Goal: Task Accomplishment & Management: Complete application form

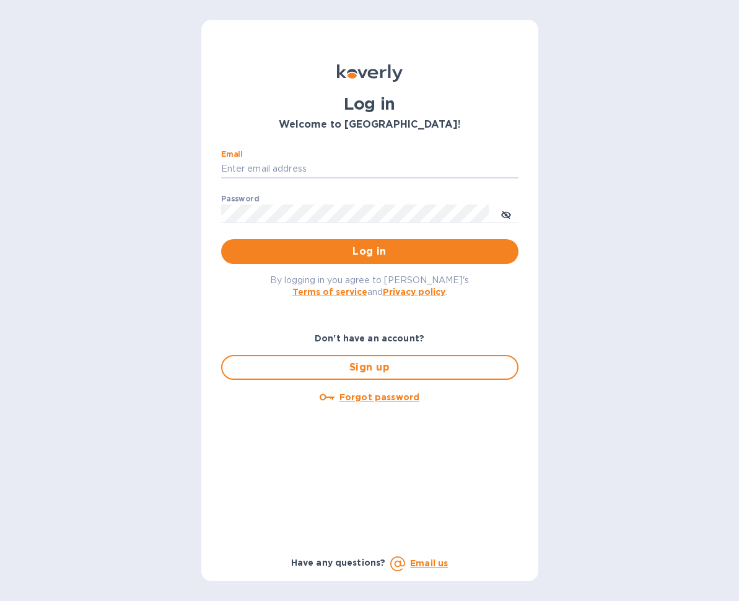
type input "[PERSON_NAME][EMAIL_ADDRESS][DOMAIN_NAME]"
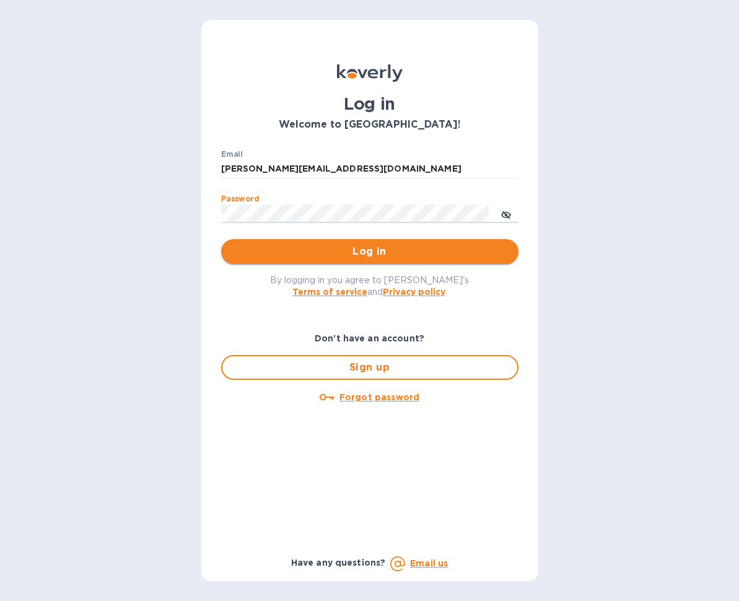
click at [379, 257] on span "Log in" at bounding box center [370, 251] width 278 height 15
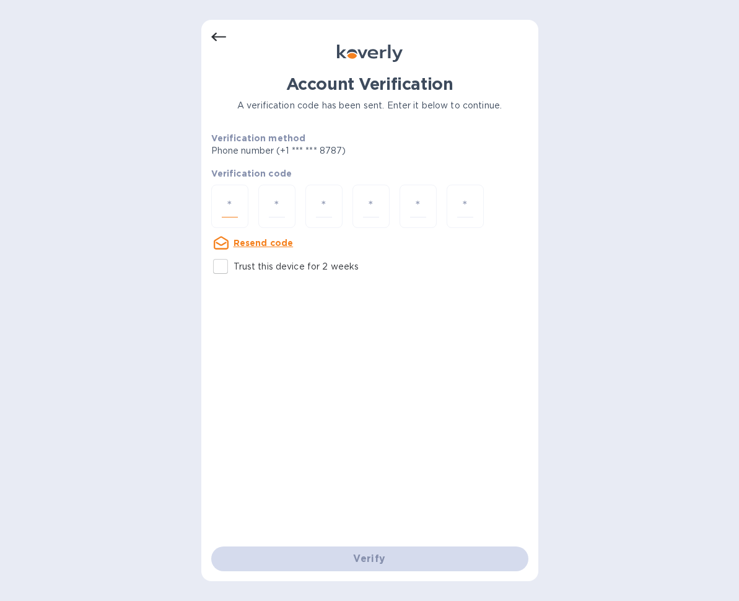
click at [234, 208] on input "number" at bounding box center [230, 206] width 16 height 23
type input "9"
type input "1"
type input "6"
type input "8"
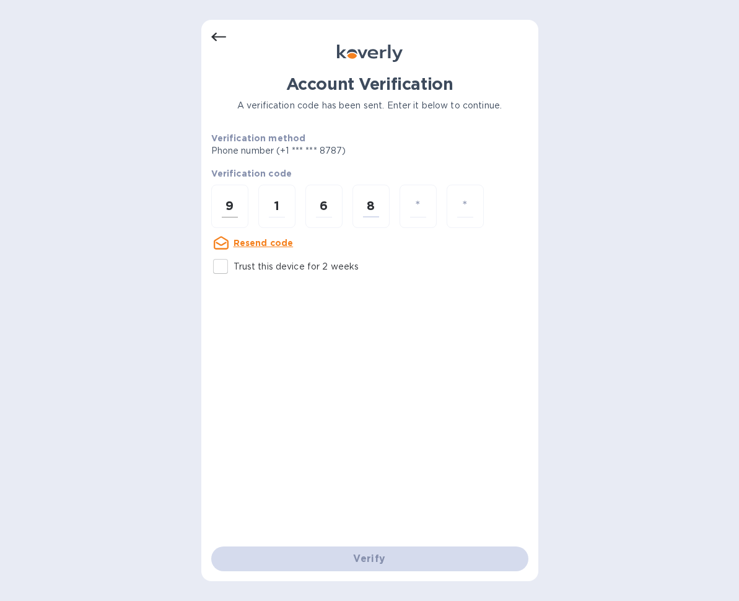
type input "8"
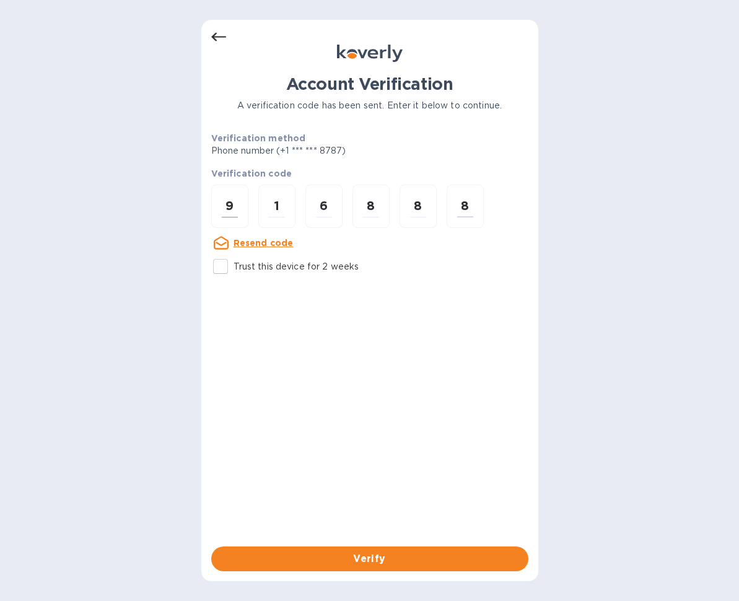
type input "8"
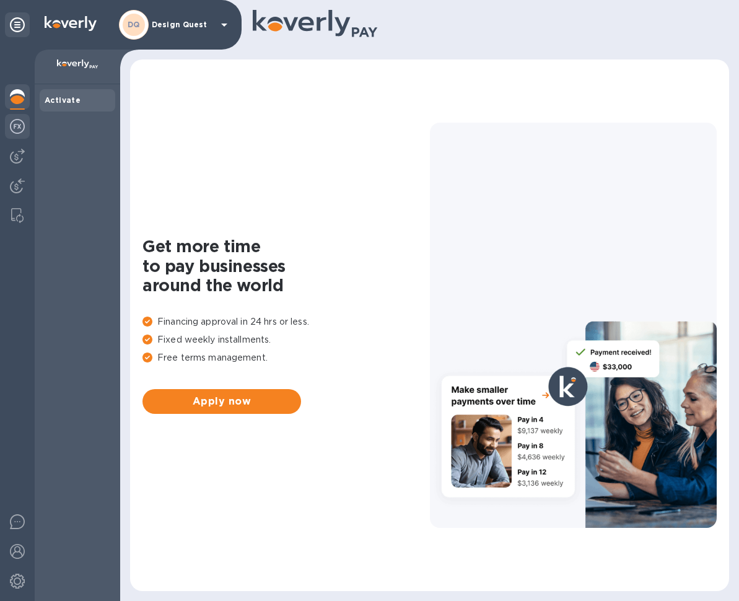
click at [17, 127] on img at bounding box center [17, 126] width 15 height 15
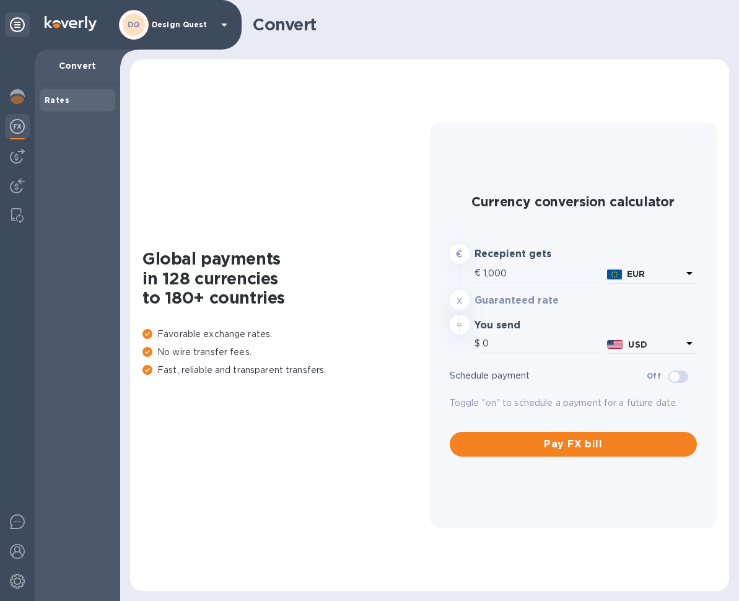
type input "1,179.97"
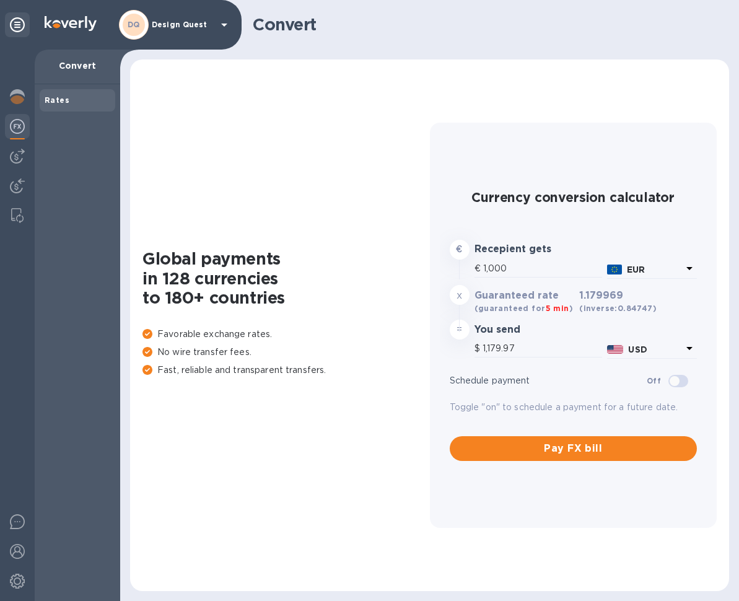
click at [688, 269] on icon at bounding box center [689, 268] width 6 height 3
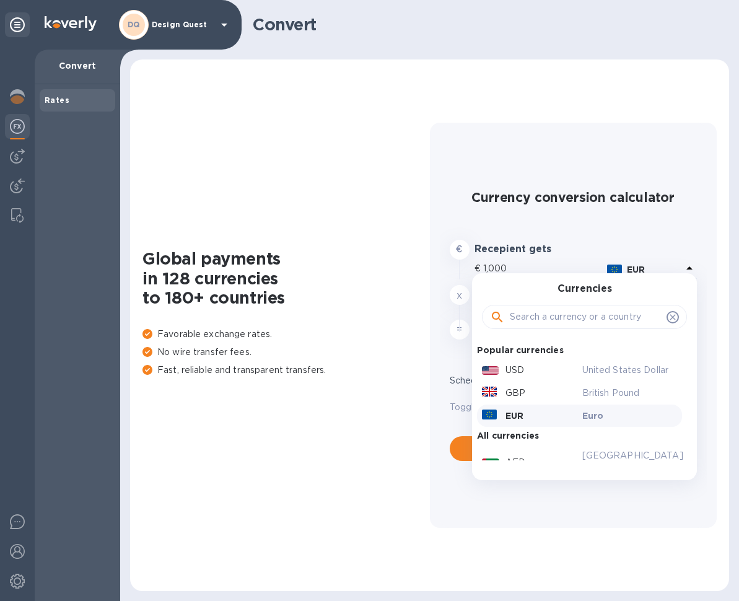
click at [578, 317] on input "text" at bounding box center [586, 317] width 152 height 19
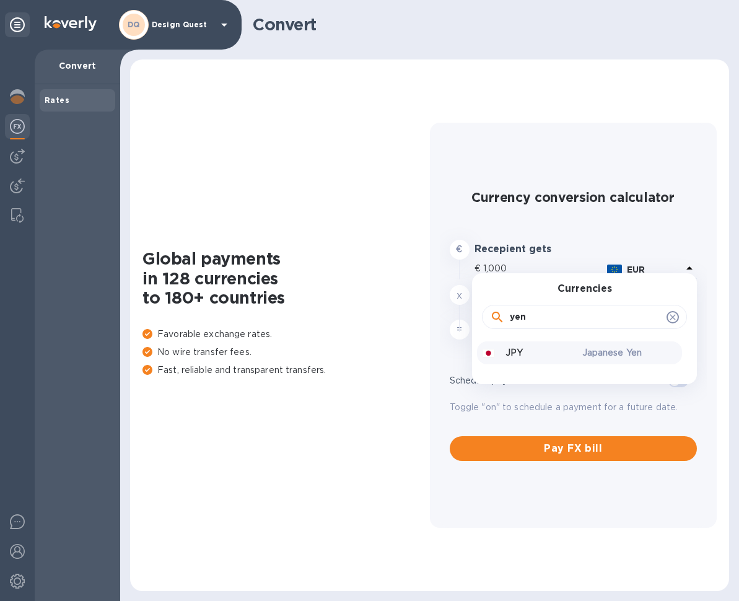
type input "yen"
click at [584, 356] on p "Japanese Yen" at bounding box center [629, 352] width 95 height 13
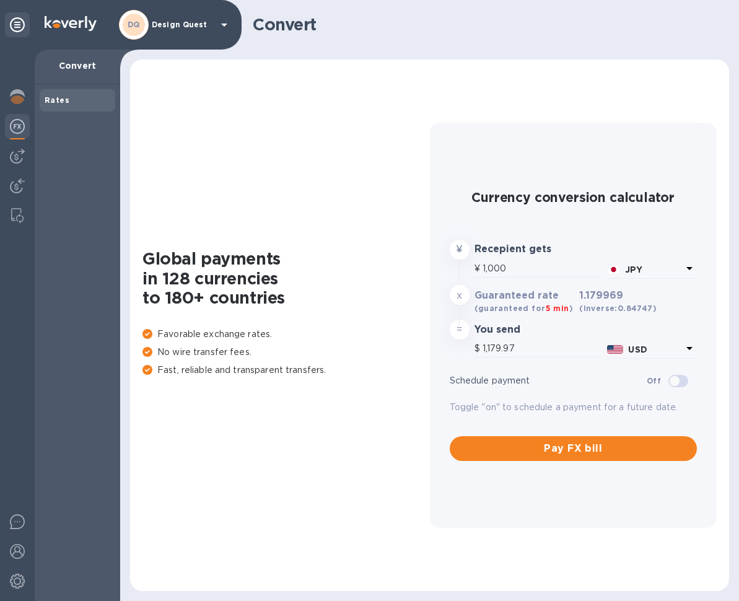
type input "6.81"
click at [520, 269] on input "1,000" at bounding box center [543, 269] width 120 height 19
type input "100"
type input "0.68"
type input "10"
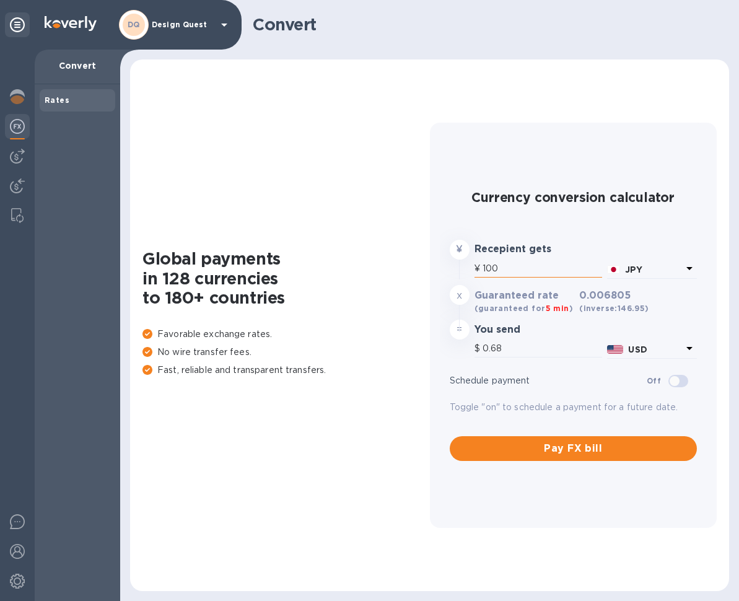
type input "0.07"
type input "1"
type input "0.01"
type input "5"
type input "0.03"
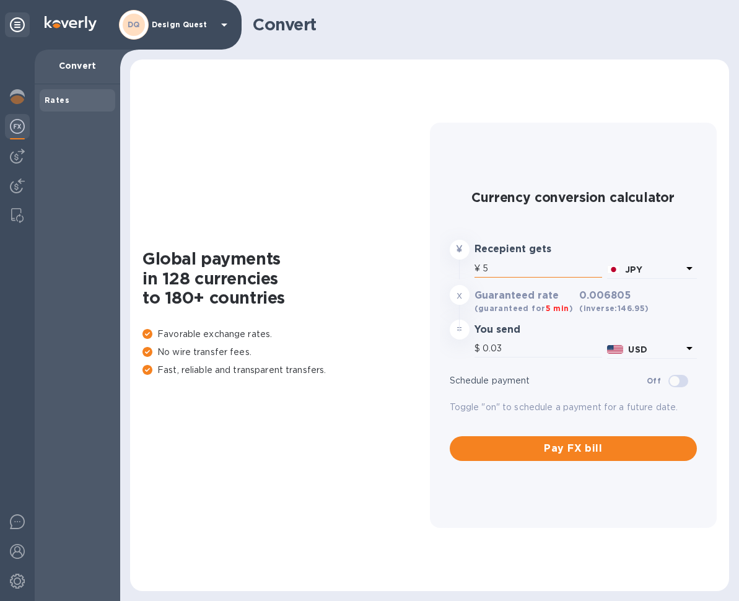
type input "54"
type input "0.37"
type input "544"
type input "3.7"
type input "544.6"
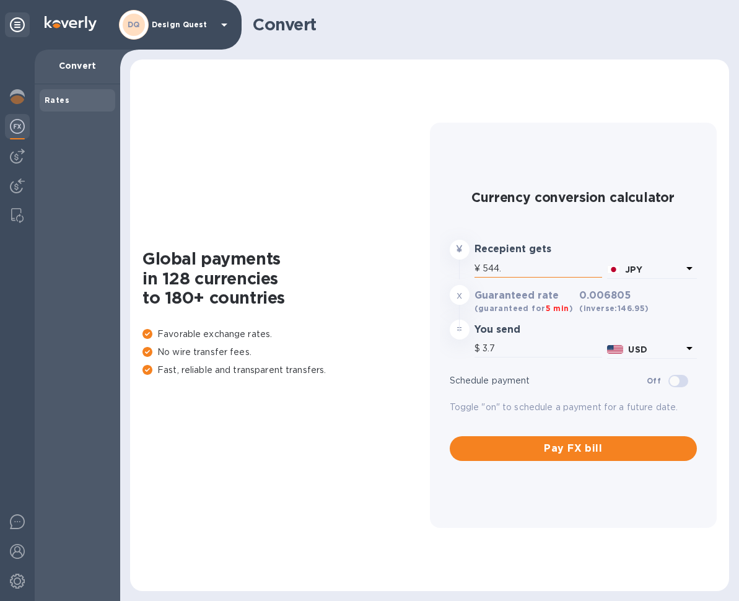
type input "3.71"
type input "544."
type input "3.7"
type input "5,446"
type input "37.06"
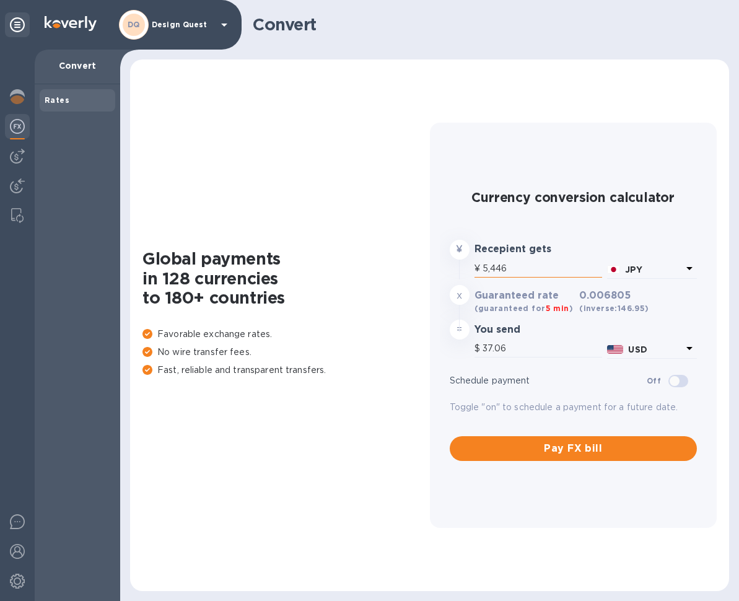
type input "54,465"
type input "370.63"
type input "544,650"
type input "3,706.34"
click at [14, 188] on img at bounding box center [17, 185] width 15 height 15
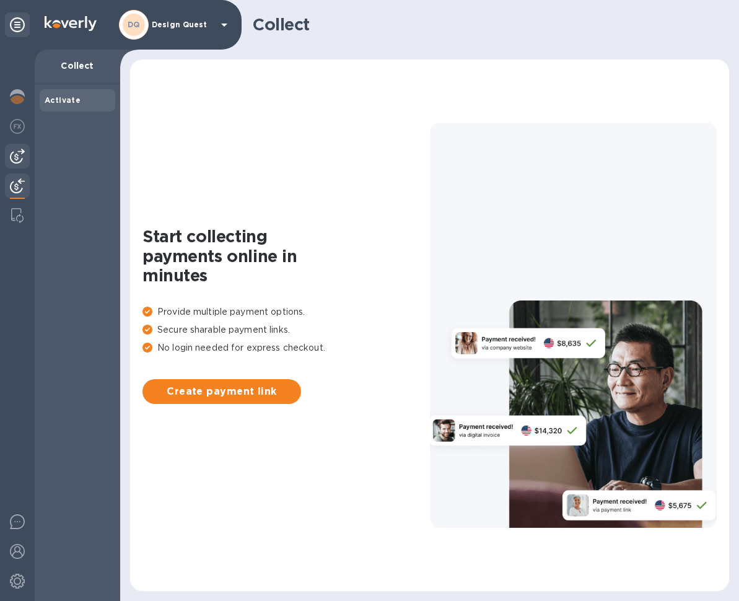
click at [14, 159] on img at bounding box center [17, 156] width 15 height 15
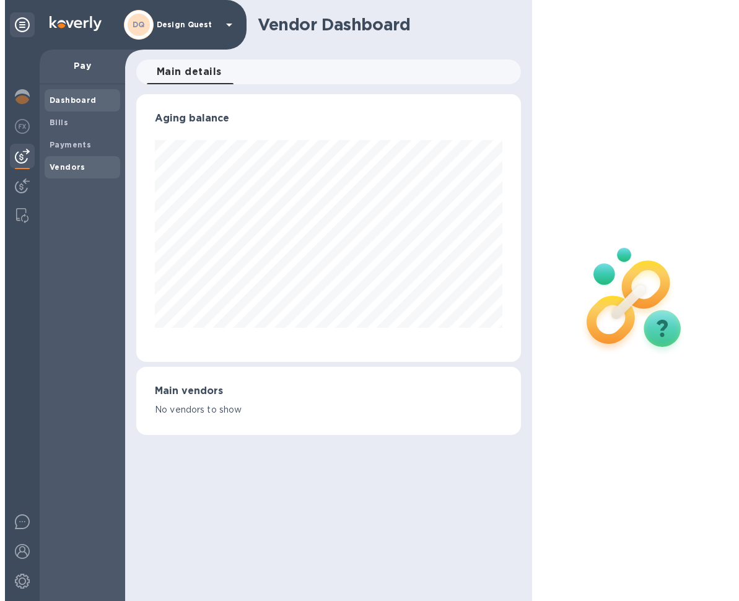
scroll to position [268, 385]
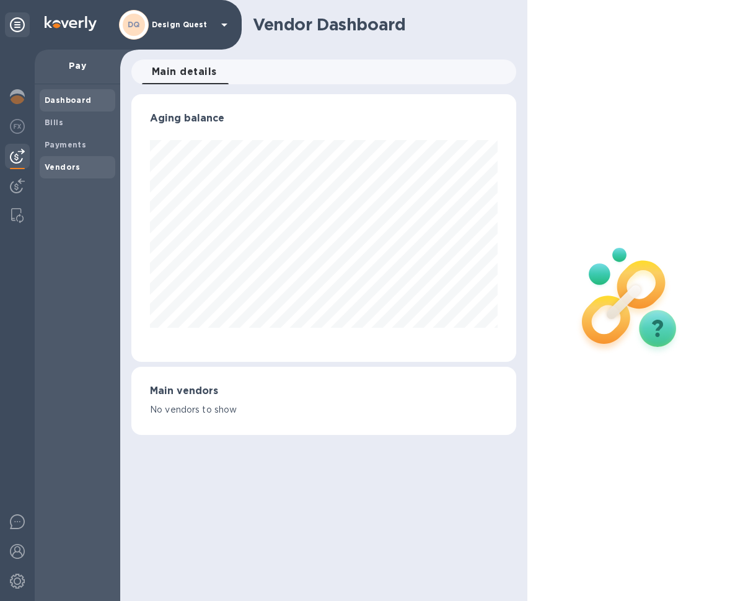
click at [68, 167] on b "Vendors" at bounding box center [63, 166] width 36 height 9
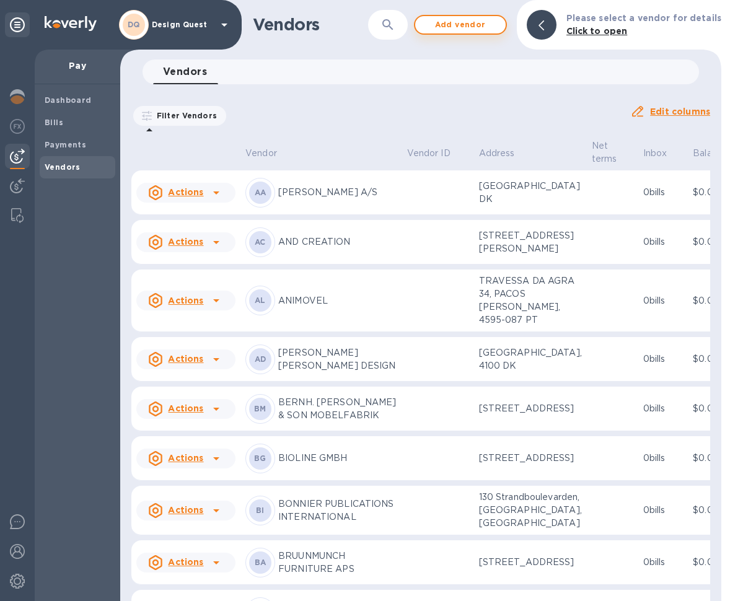
click at [480, 28] on span "Add vendor" at bounding box center [460, 24] width 71 height 15
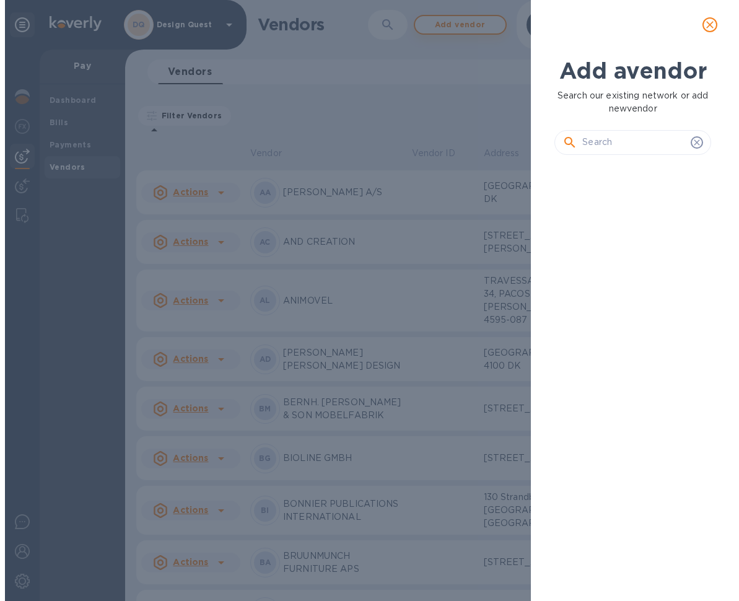
scroll to position [10, 6]
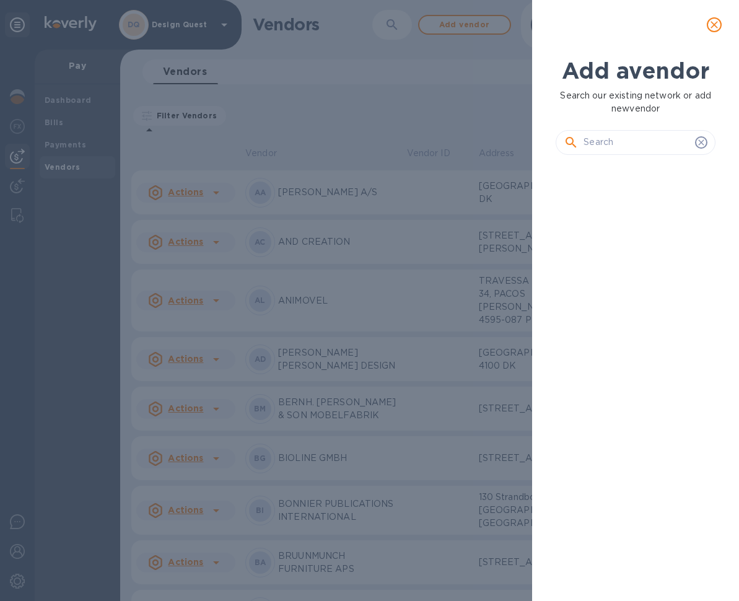
click at [655, 142] on input "text" at bounding box center [637, 142] width 107 height 19
type input "test"
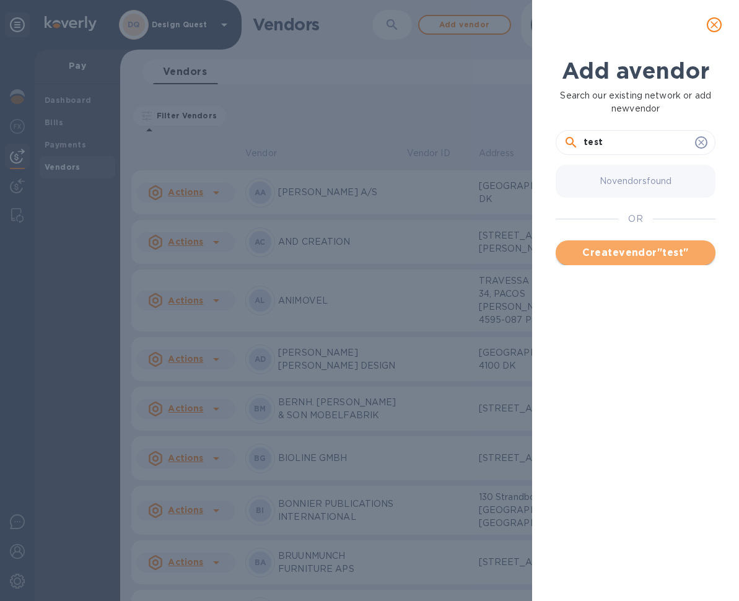
click at [647, 252] on span "Create vendor " test "" at bounding box center [636, 252] width 140 height 15
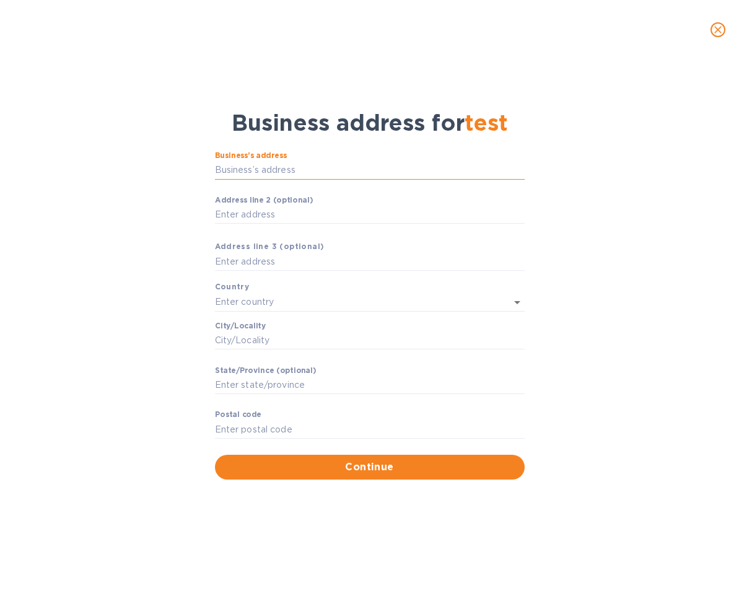
click at [325, 171] on input "Business’s аddress" at bounding box center [370, 170] width 310 height 19
type input "123131321"
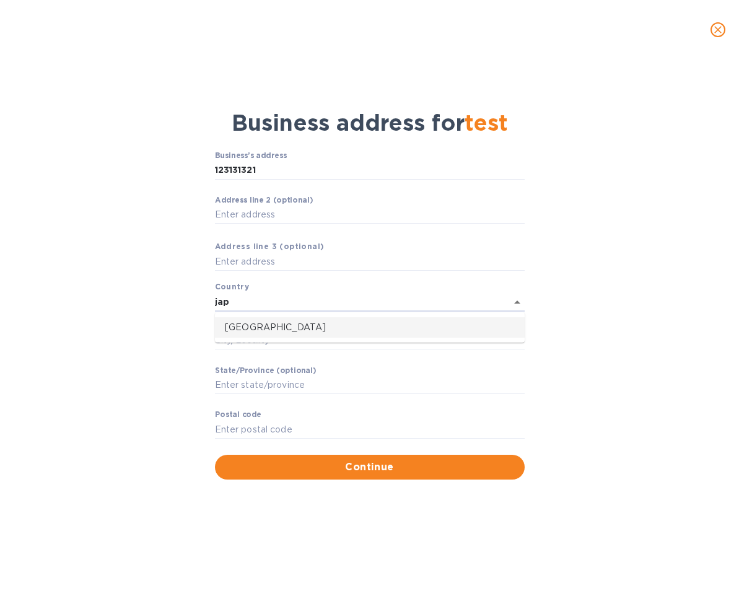
click at [257, 330] on p "Japan" at bounding box center [370, 327] width 290 height 13
type input "Japan"
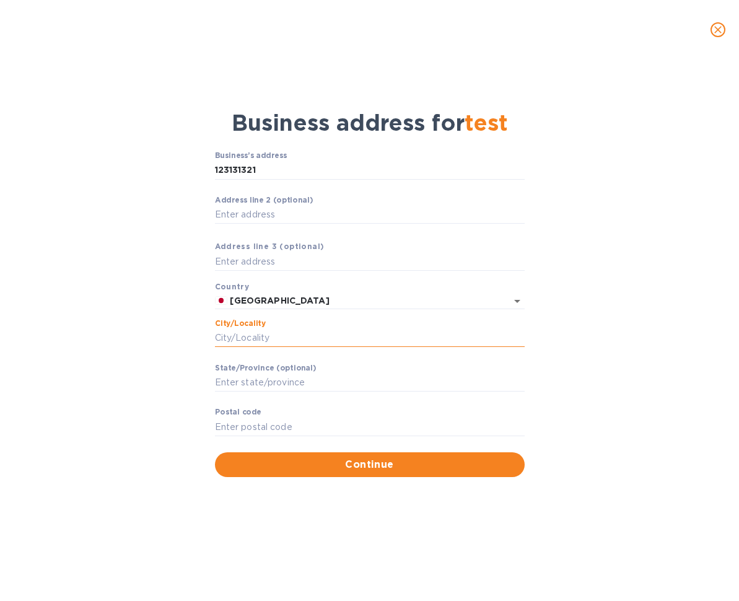
click at [339, 340] on input "Сity/Locаlity" at bounding box center [370, 338] width 310 height 19
type input "Kobe"
type input "650-0021"
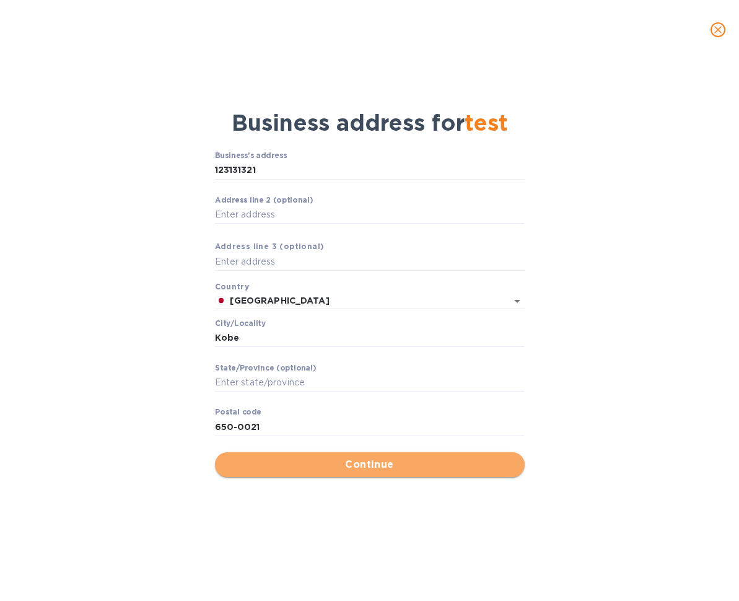
click at [375, 473] on button "Continue" at bounding box center [370, 464] width 310 height 25
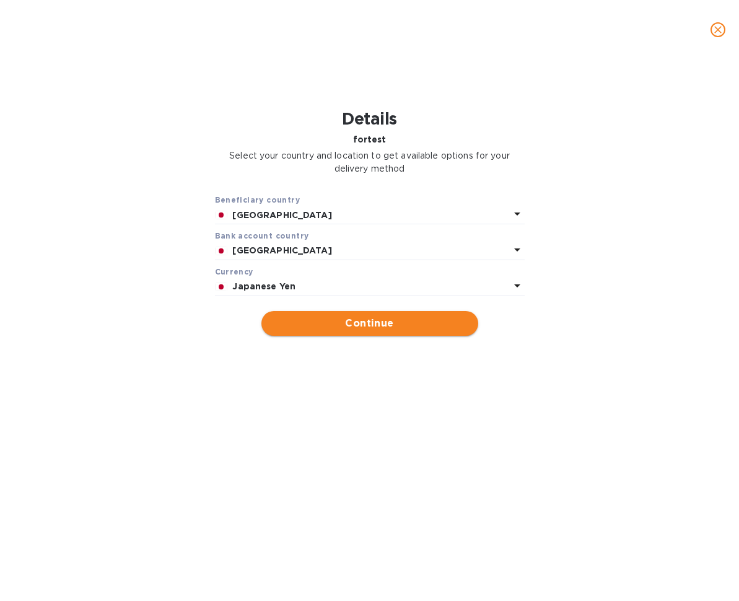
click at [383, 322] on span "Continue" at bounding box center [369, 323] width 197 height 15
type input "test"
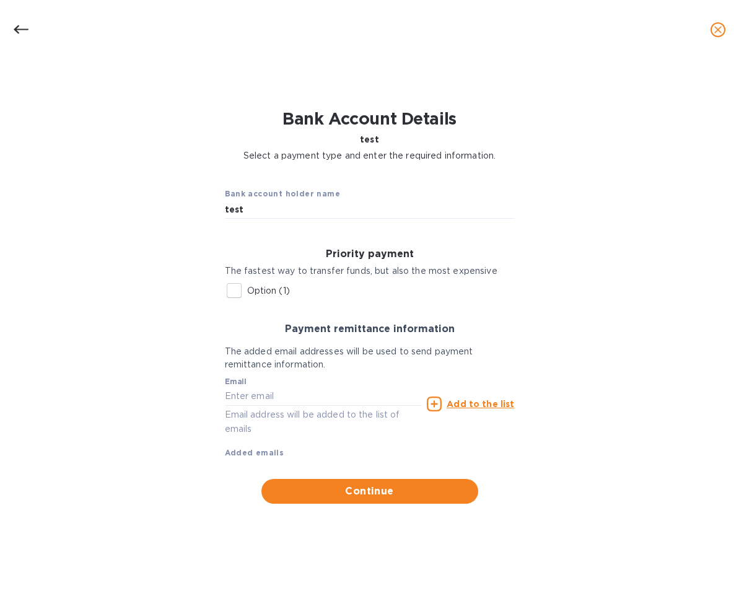
click at [234, 292] on input "Option (1)" at bounding box center [234, 291] width 26 height 26
checkbox input "true"
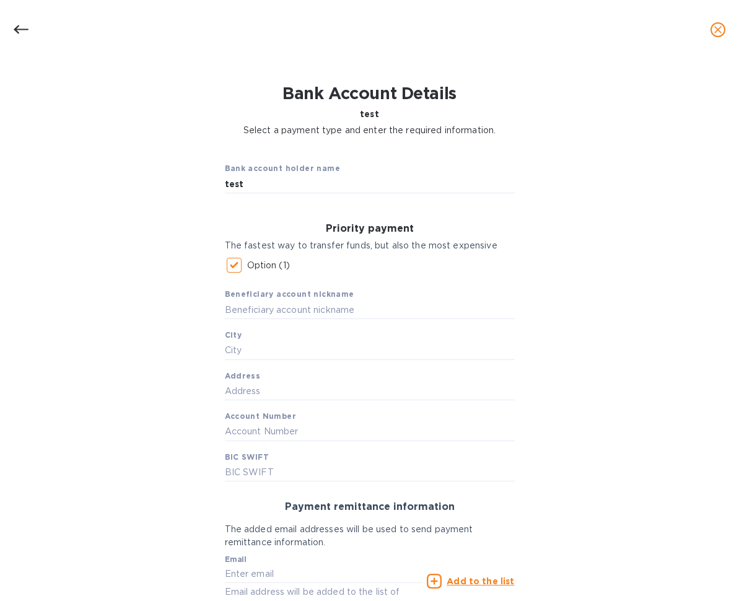
scroll to position [28, 0]
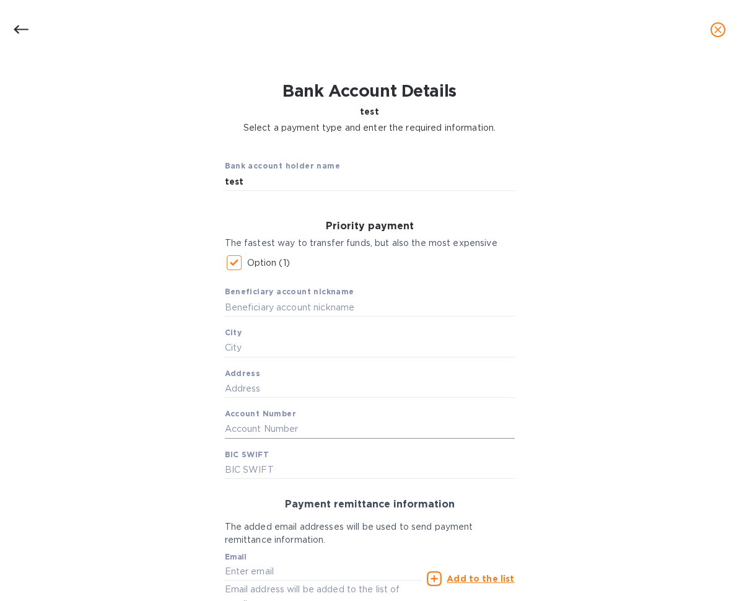
click at [296, 420] on input "text" at bounding box center [370, 429] width 290 height 19
type input "9882322"
drag, startPoint x: 274, startPoint y: 465, endPoint x: 178, endPoint y: 468, distance: 95.5
click at [178, 466] on div "Bank account holder name test Priority payment The fastest way to transfer fund…" at bounding box center [369, 414] width 707 height 545
type input "SMBCJPJT"
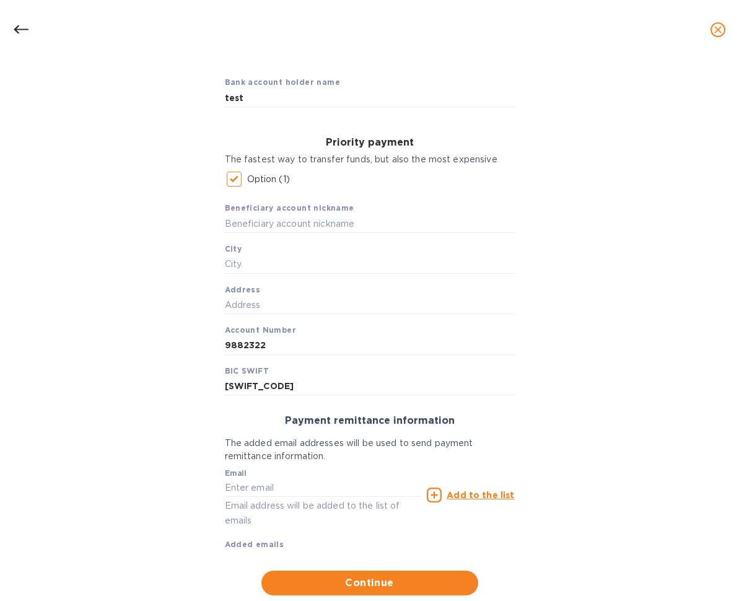
scroll to position [126, 0]
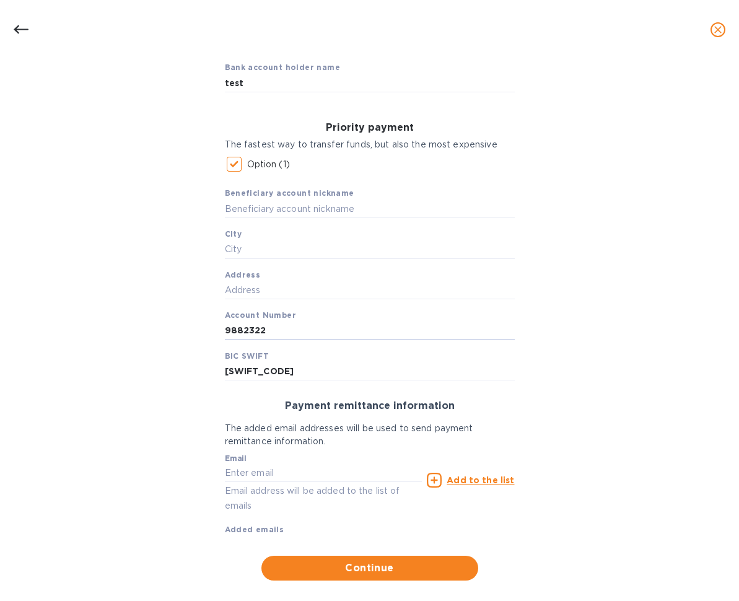
drag, startPoint x: 222, startPoint y: 328, endPoint x: 311, endPoint y: 338, distance: 89.8
click at [311, 336] on input "9882322" at bounding box center [370, 331] width 290 height 19
drag, startPoint x: 221, startPoint y: 366, endPoint x: 280, endPoint y: 372, distance: 59.2
click at [280, 372] on div "Priority payment The fastest way to transfer funds, but also the most expensive…" at bounding box center [370, 251] width 310 height 278
drag, startPoint x: 275, startPoint y: 369, endPoint x: 172, endPoint y: 362, distance: 103.1
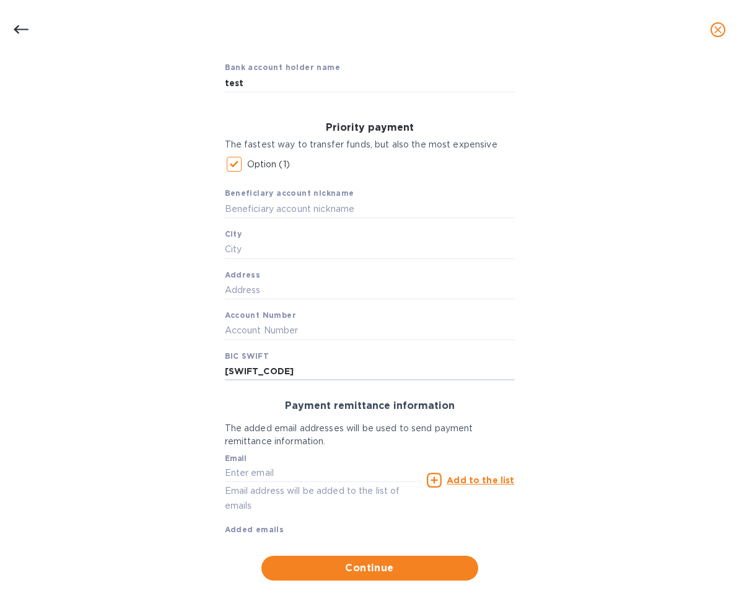
click at [172, 361] on div "Bank account holder name test Priority payment The fastest way to transfer fund…" at bounding box center [369, 315] width 707 height 545
drag, startPoint x: 719, startPoint y: 30, endPoint x: 720, endPoint y: 221, distance: 191.4
click at [719, 206] on div "Details for test Select your country and location to get available options for …" at bounding box center [369, 300] width 739 height 601
